Goal: Information Seeking & Learning: Find specific fact

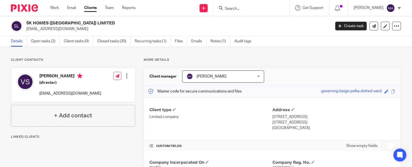
click at [249, 12] on div at bounding box center [252, 8] width 76 height 16
click at [252, 5] on form at bounding box center [254, 8] width 58 height 7
drag, startPoint x: 233, startPoint y: 7, endPoint x: 240, endPoint y: 8, distance: 6.8
click at [233, 7] on input "Search" at bounding box center [249, 9] width 49 height 5
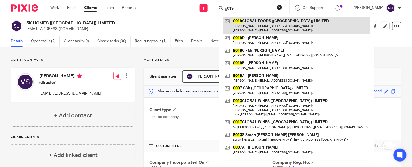
type input "g019"
drag, startPoint x: 289, startPoint y: 25, endPoint x: 287, endPoint y: 27, distance: 2.9
click at [288, 25] on link at bounding box center [296, 25] width 147 height 17
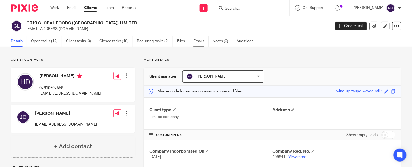
click at [197, 41] on link "Emails" at bounding box center [201, 41] width 15 height 11
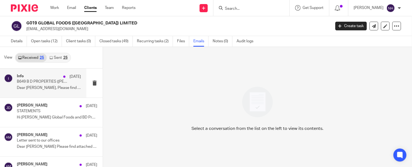
click at [46, 85] on div "Info 10 Jul B649 B D PROPERTIES (DUDLEY PORT) LTD Confirmation Statement Dear J…" at bounding box center [49, 83] width 64 height 18
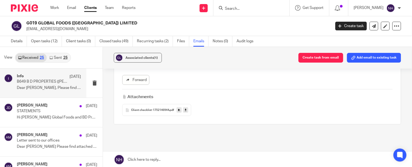
scroll to position [151, 0]
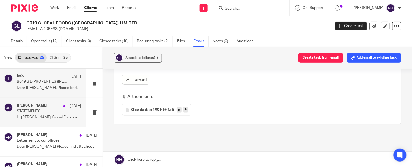
click at [36, 118] on p "Hi [PERSON_NAME] Global Foods and BD Properties..." at bounding box center [49, 118] width 64 height 5
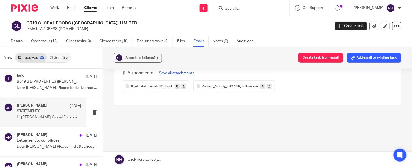
scroll to position [121, 0]
click at [233, 85] on span "Account_Activity_01072025_162538_6960" at bounding box center [228, 86] width 51 height 3
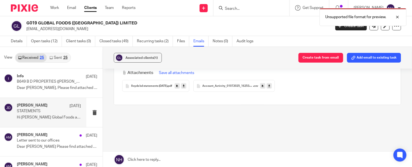
click at [272, 88] on link at bounding box center [269, 85] width 5 height 5
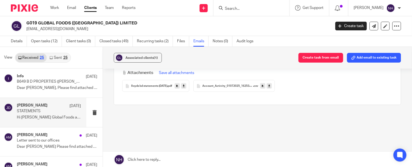
click at [204, 126] on div "STATEMENTS Reply to everyone jas dulay <jasdulay@msn.com> to Tony Chawla <tony@…" at bounding box center [258, 49] width 288 height 188
click at [70, 78] on p "[DATE]" at bounding box center [75, 76] width 11 height 5
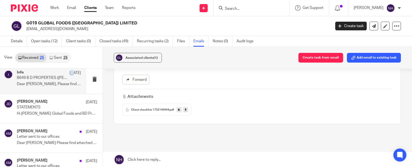
scroll to position [0, 0]
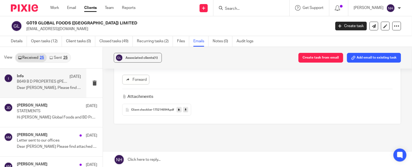
click at [61, 89] on p "Dear [PERSON_NAME], Please find attached a copy of..." at bounding box center [49, 88] width 64 height 5
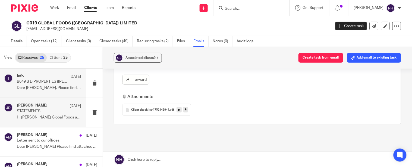
click at [48, 115] on div "jas dulay 1 Jul STATEMENTS Hi Tony Global Foods and BD Properties..." at bounding box center [49, 113] width 64 height 18
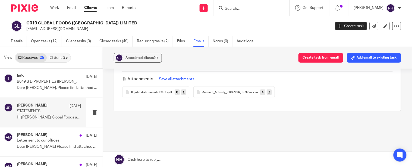
scroll to position [121, 0]
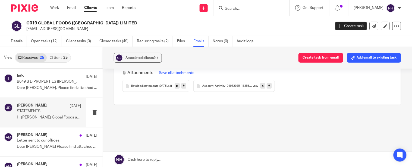
drag, startPoint x: 257, startPoint y: 4, endPoint x: 286, endPoint y: 5, distance: 29.4
click at [256, 5] on form at bounding box center [254, 8] width 58 height 7
click at [243, 7] on input "Search" at bounding box center [249, 9] width 49 height 5
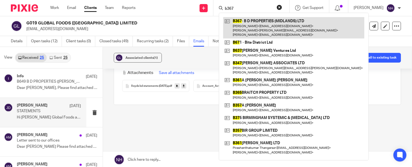
type input "b367"
click at [282, 30] on link at bounding box center [293, 27] width 141 height 21
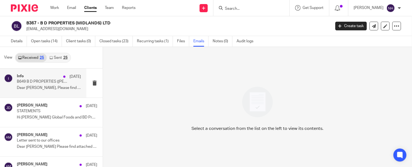
click at [57, 86] on p "Dear [PERSON_NAME], Please find attached a copy of..." at bounding box center [49, 88] width 64 height 5
